Goal: Check status: Check status

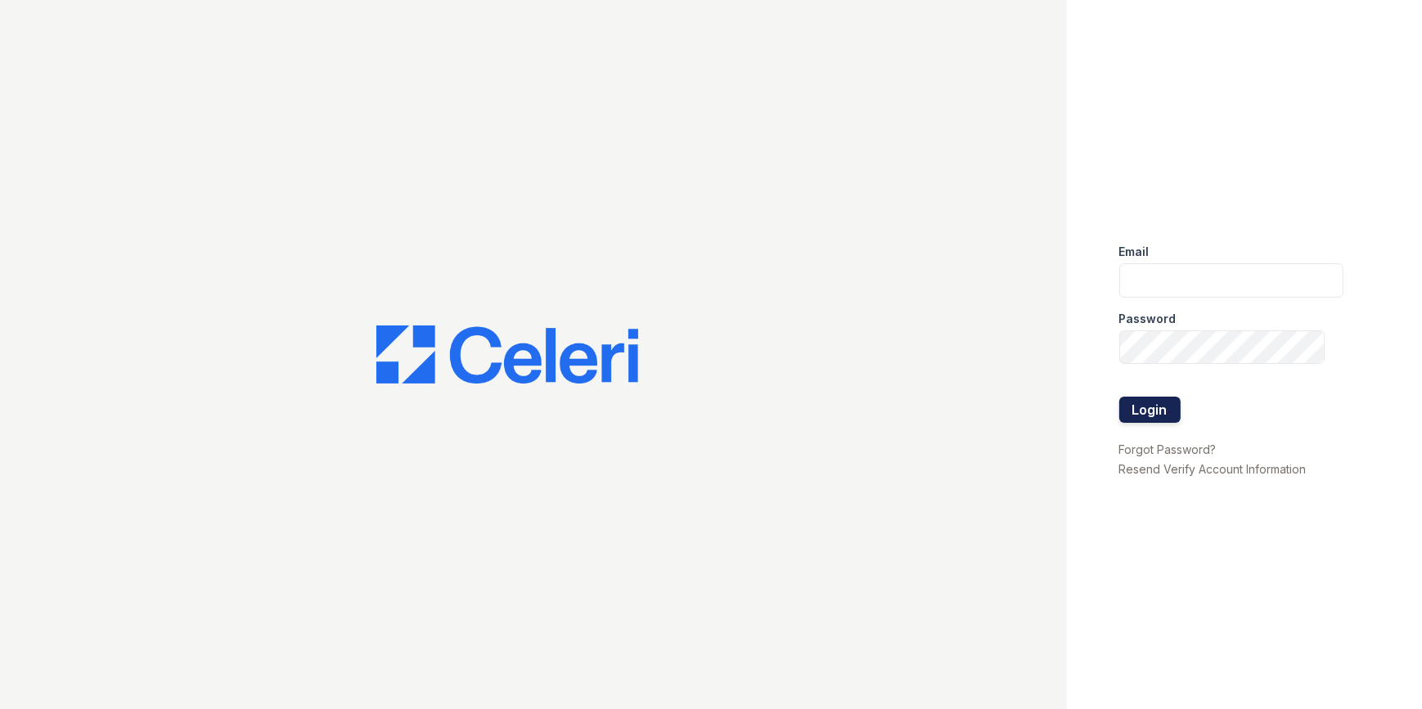
type input "[EMAIL_ADDRESS][DOMAIN_NAME]"
click at [1146, 402] on button "Login" at bounding box center [1149, 410] width 61 height 26
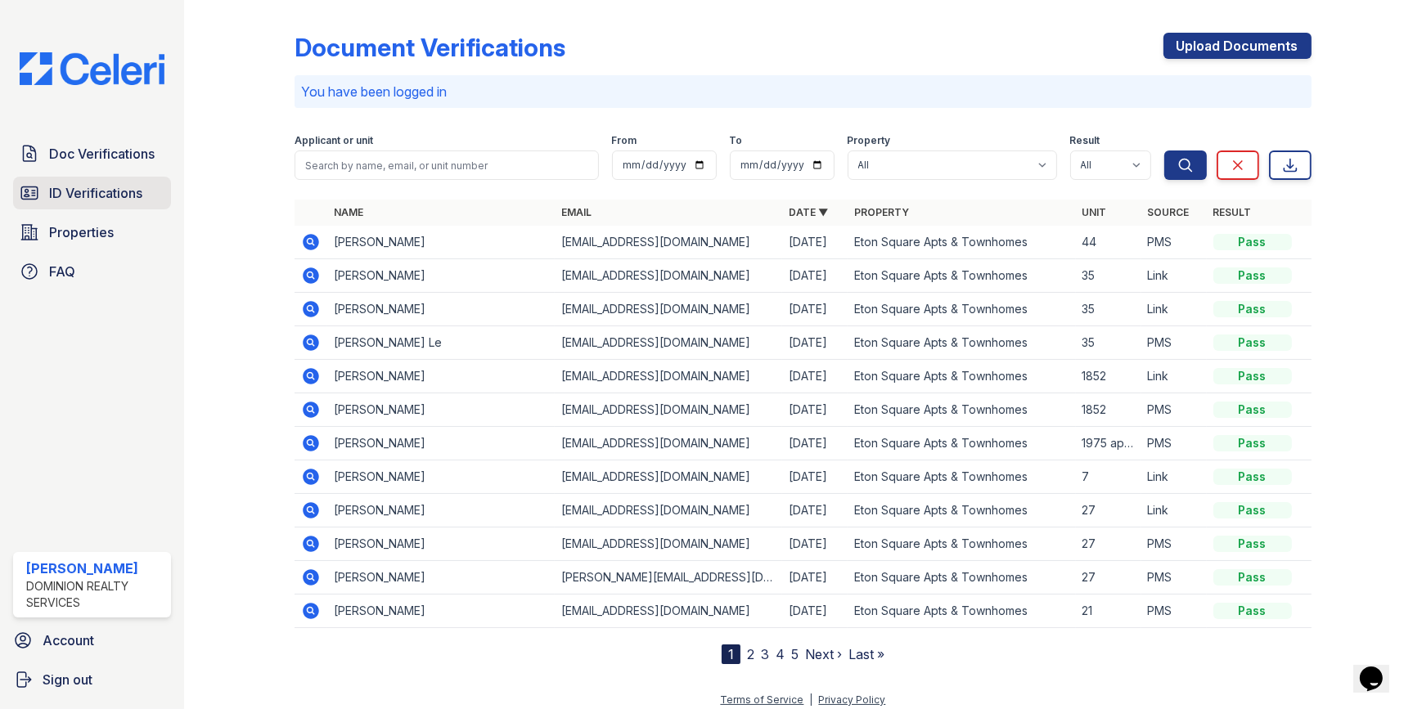
click at [58, 187] on span "ID Verifications" at bounding box center [95, 193] width 93 height 20
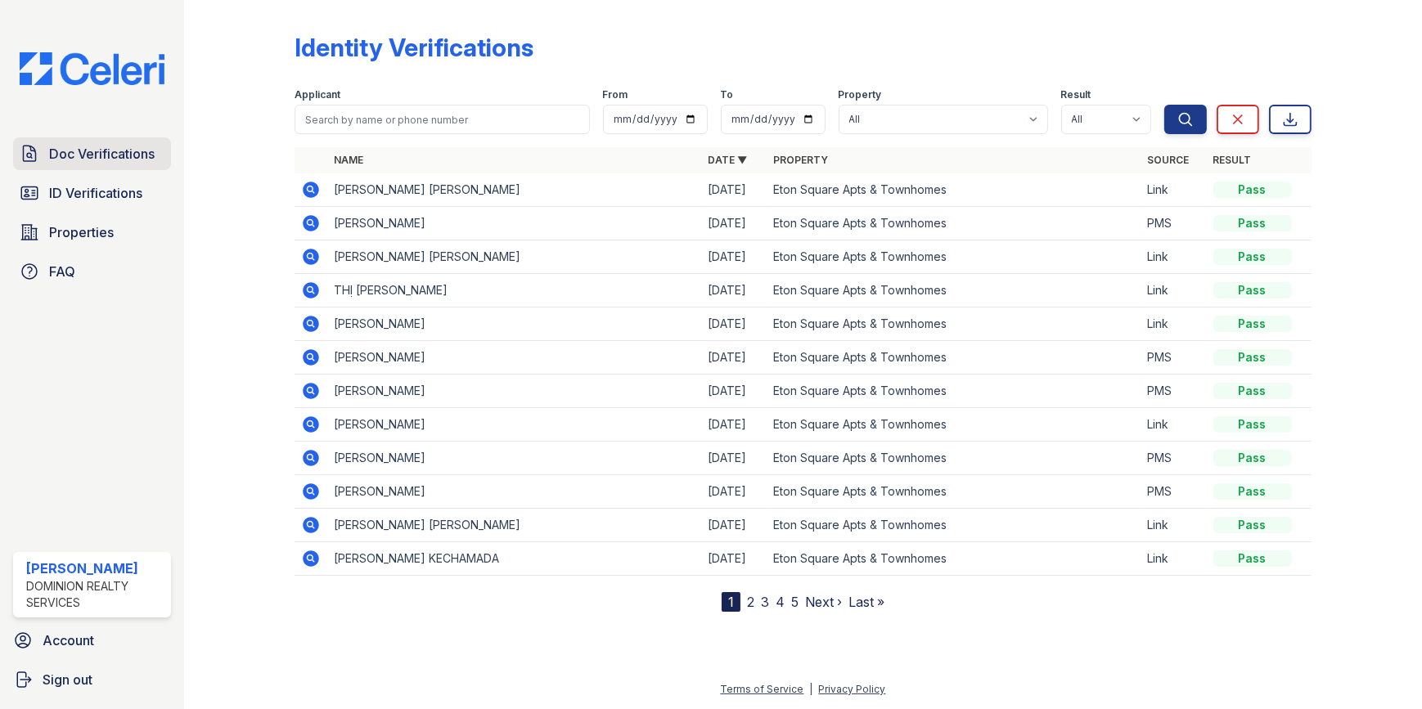
click at [71, 162] on span "Doc Verifications" at bounding box center [102, 154] width 106 height 20
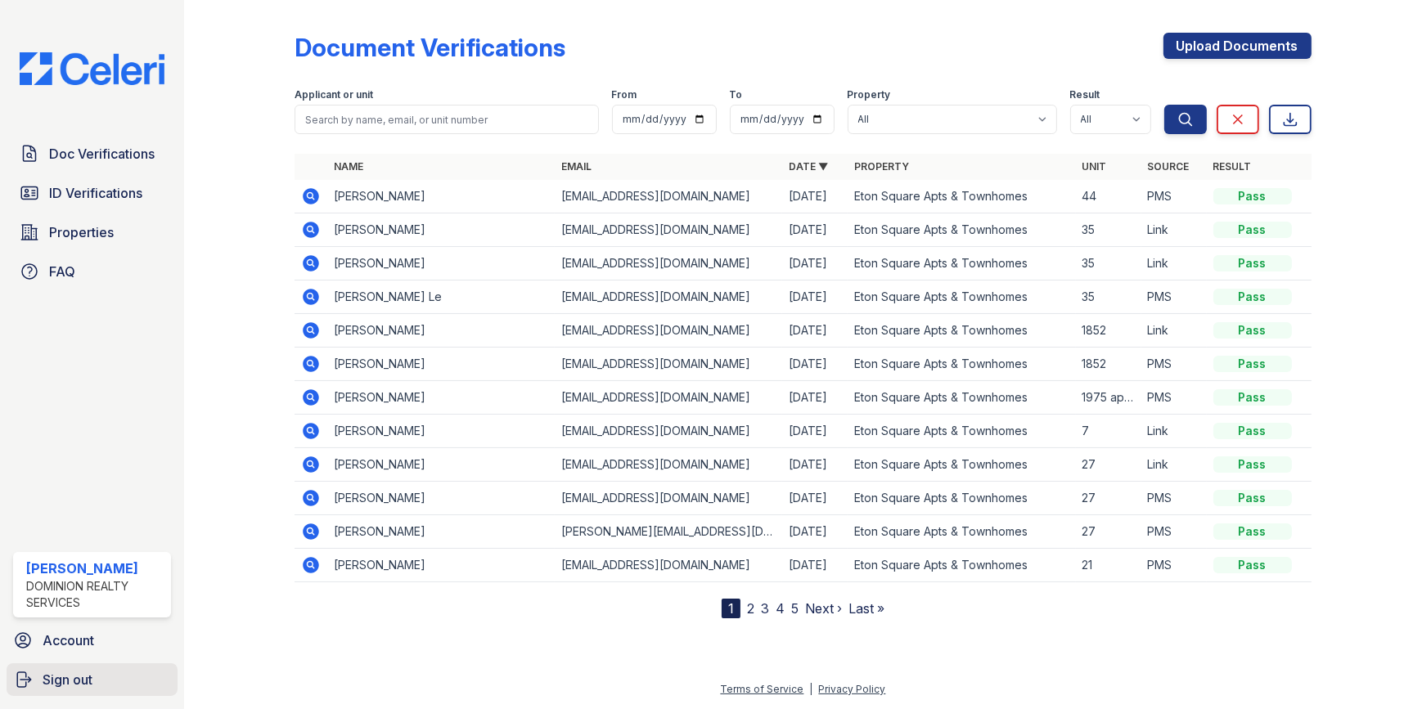
click at [64, 677] on span "Sign out" at bounding box center [68, 680] width 50 height 20
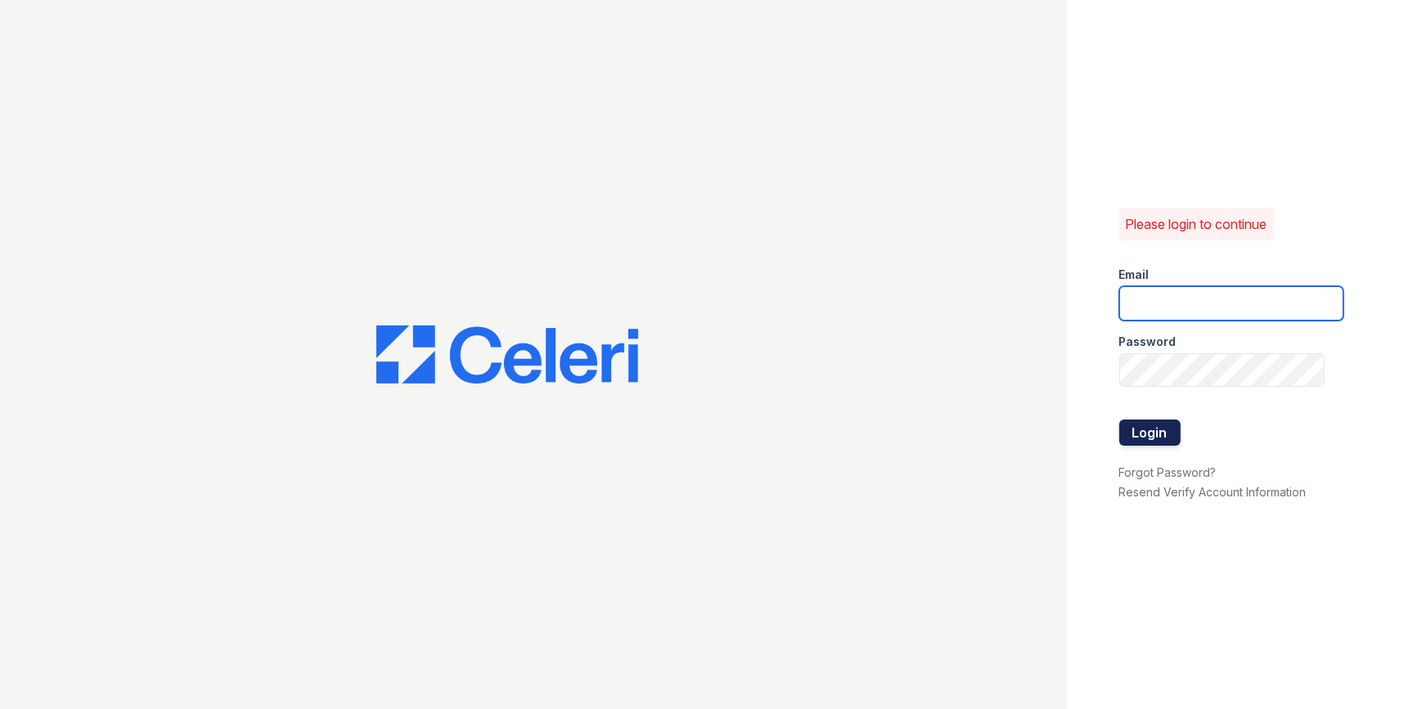
type input "etonsquare@dominionra.com"
click at [1136, 430] on button "Login" at bounding box center [1149, 433] width 61 height 26
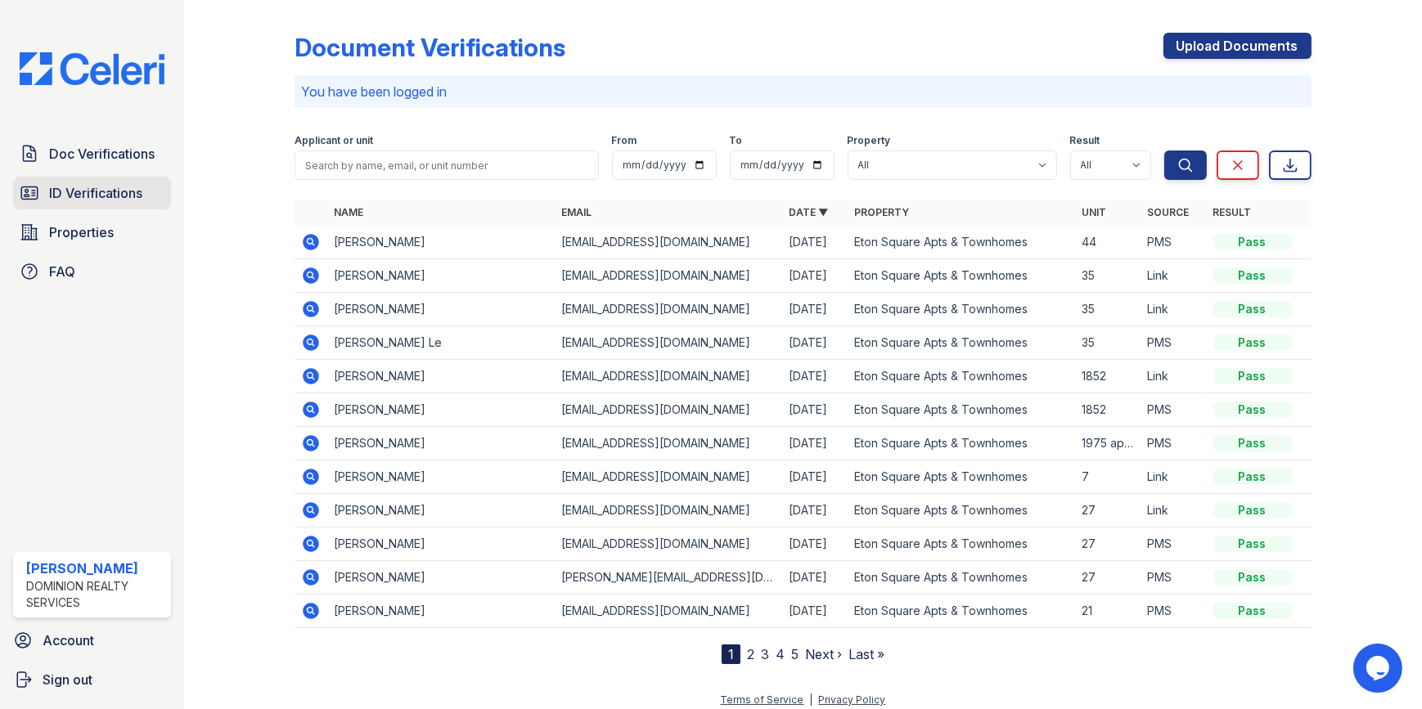
click at [82, 184] on span "ID Verifications" at bounding box center [95, 193] width 93 height 20
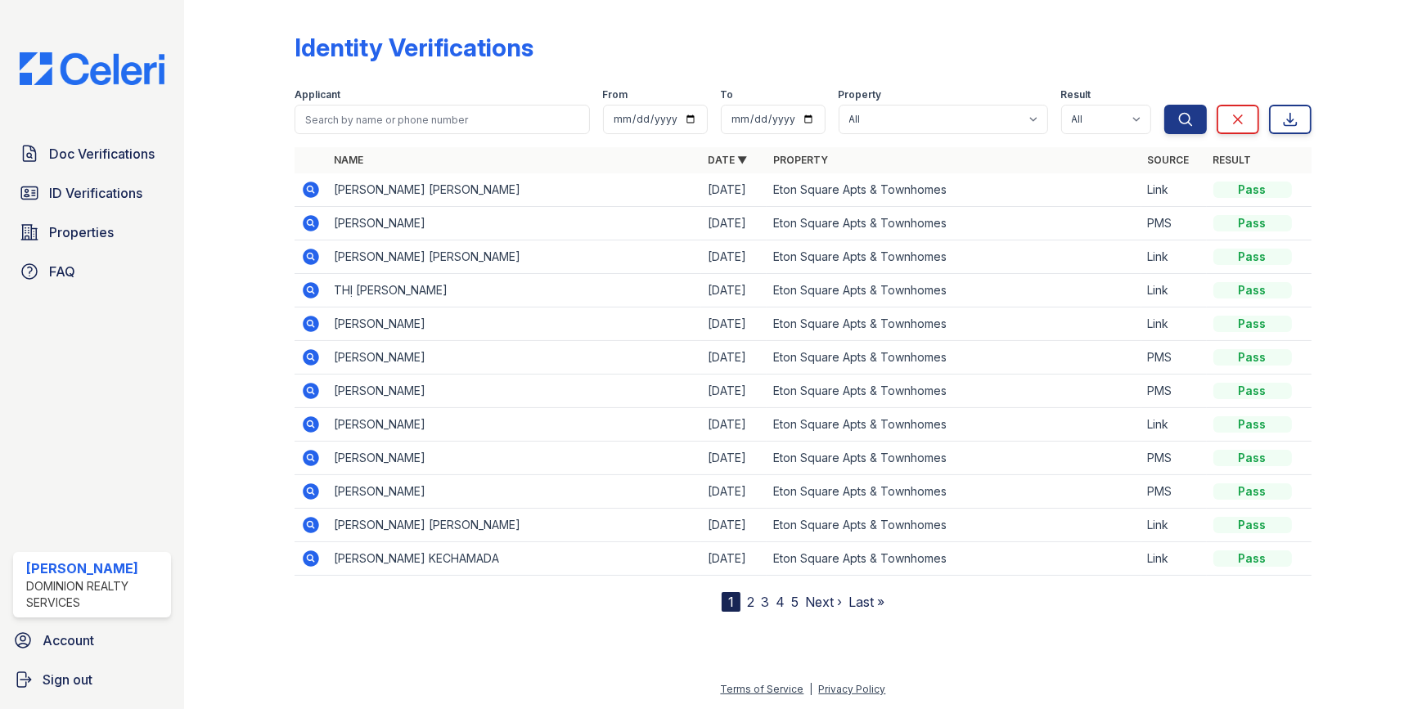
click at [312, 221] on icon at bounding box center [311, 224] width 20 height 20
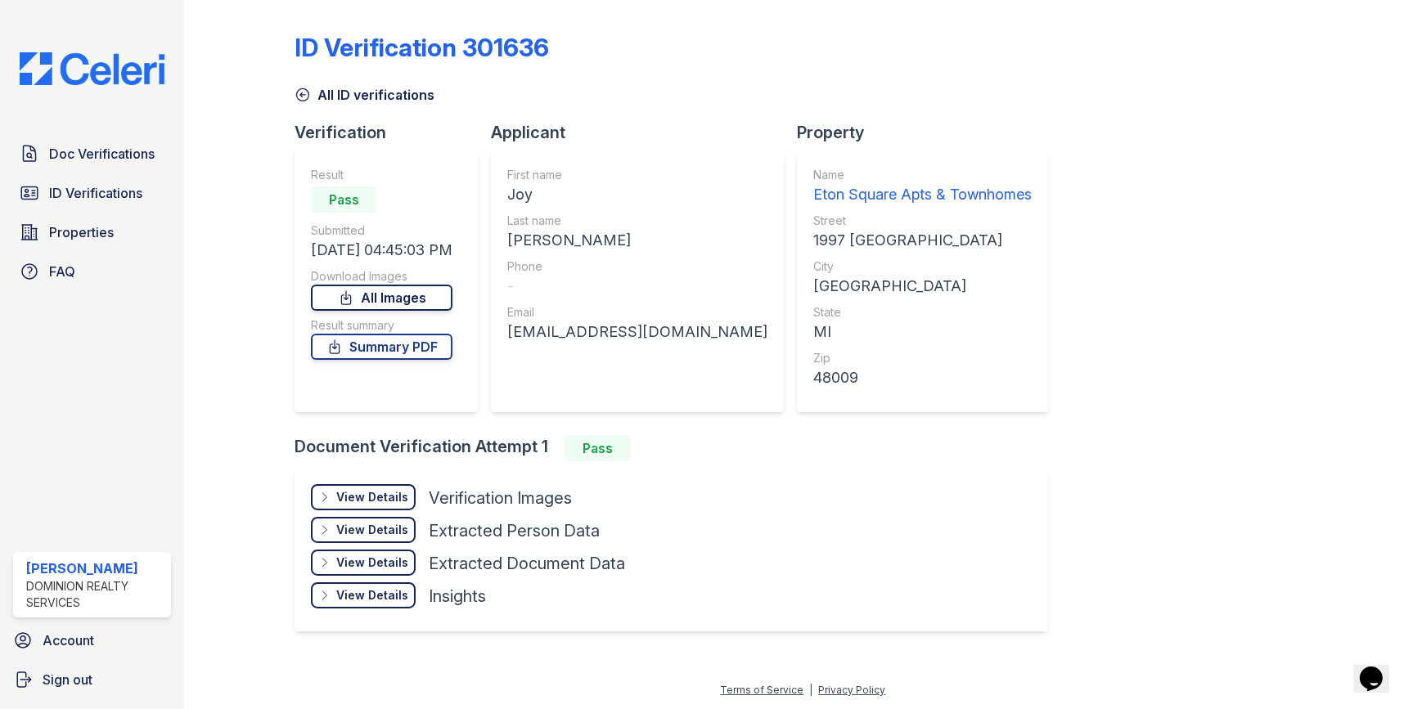
click at [412, 296] on link "All Images" at bounding box center [382, 298] width 142 height 26
click at [352, 493] on div "View Details" at bounding box center [372, 497] width 72 height 16
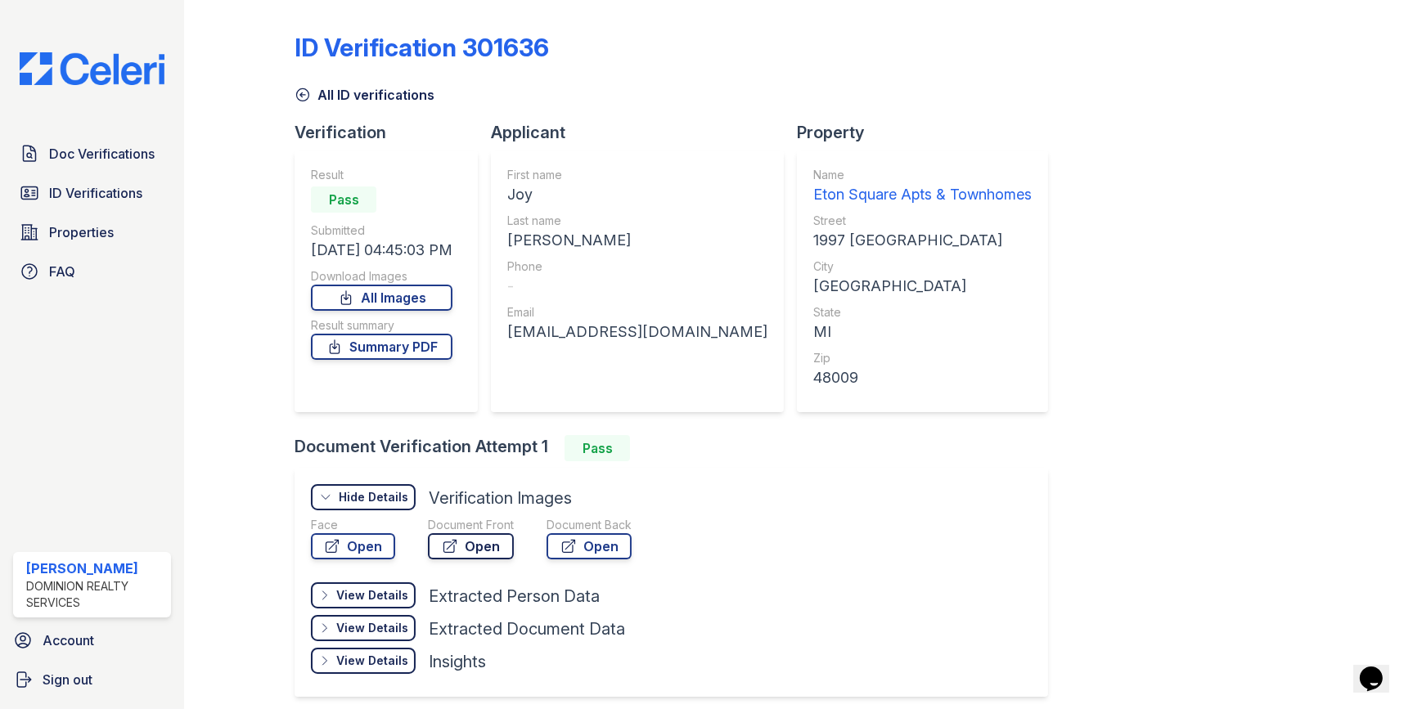
click at [476, 551] on link "Open" at bounding box center [471, 546] width 86 height 26
click at [106, 170] on div "Doc Verifications ID Verifications Properties FAQ" at bounding box center [92, 212] width 171 height 151
click at [123, 142] on link "Doc Verifications" at bounding box center [92, 153] width 158 height 33
